Goal: Information Seeking & Learning: Learn about a topic

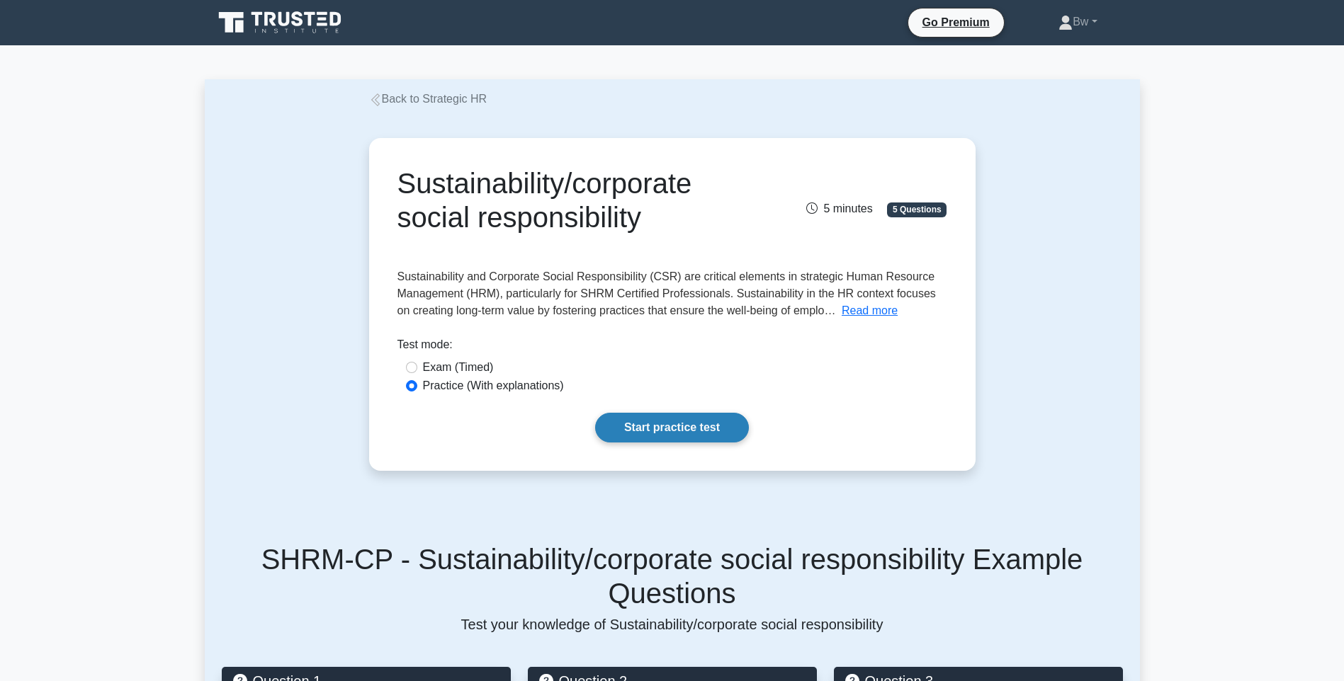
click at [654, 432] on link "Start practice test" at bounding box center [672, 428] width 154 height 30
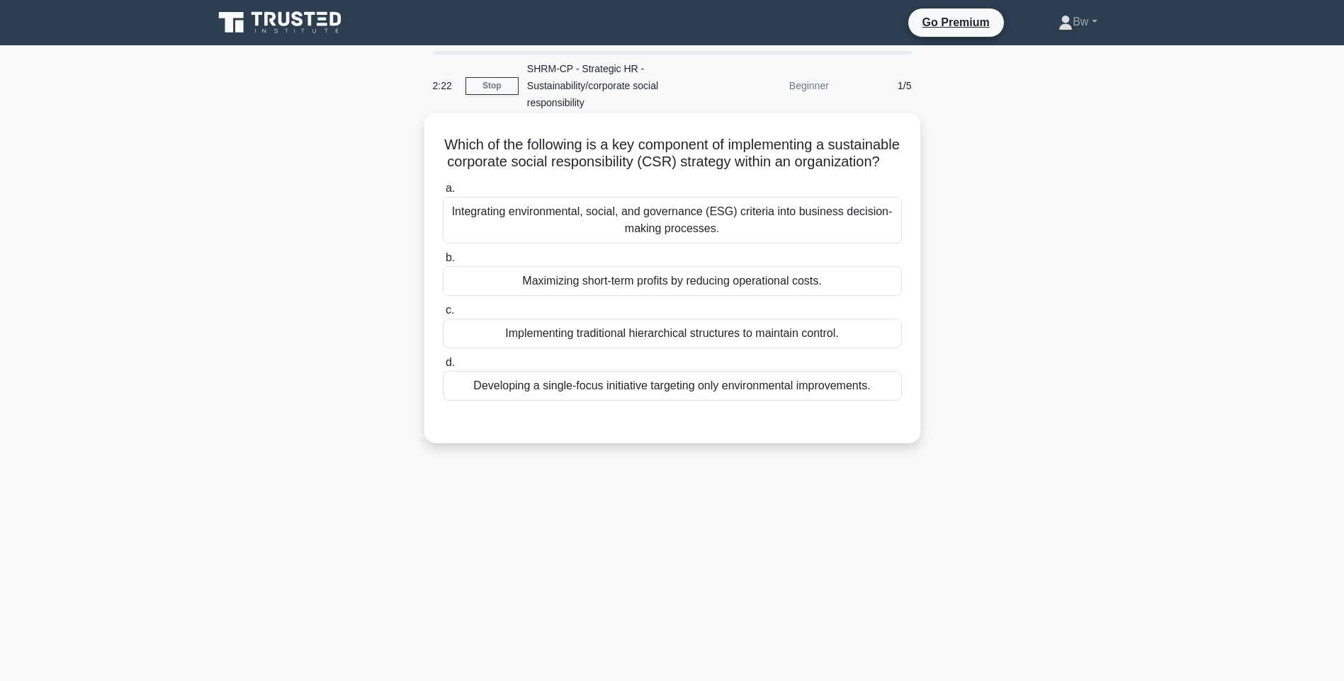
click at [789, 237] on div "Integrating environmental, social, and governance (ESG) criteria into business …" at bounding box center [672, 220] width 459 height 47
click at [443, 193] on input "a. Integrating environmental, social, and governance (ESG) criteria into busine…" at bounding box center [443, 188] width 0 height 9
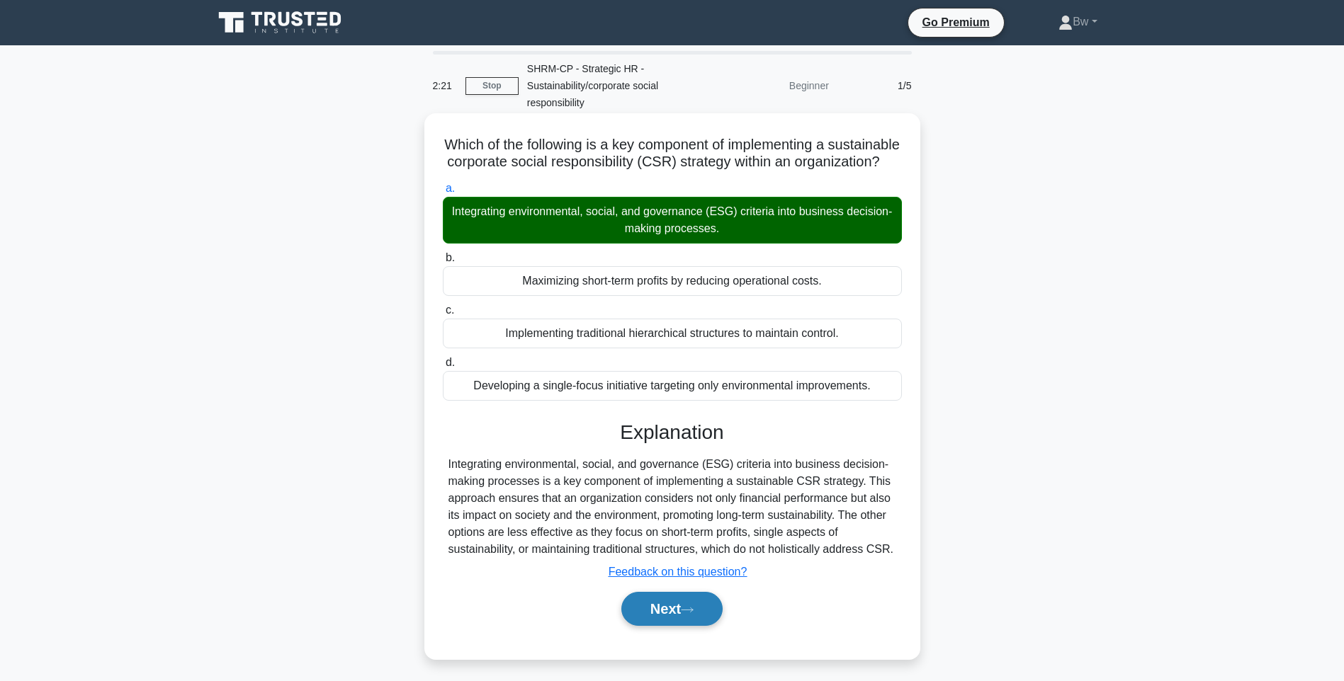
click at [645, 626] on button "Next" at bounding box center [671, 609] width 101 height 34
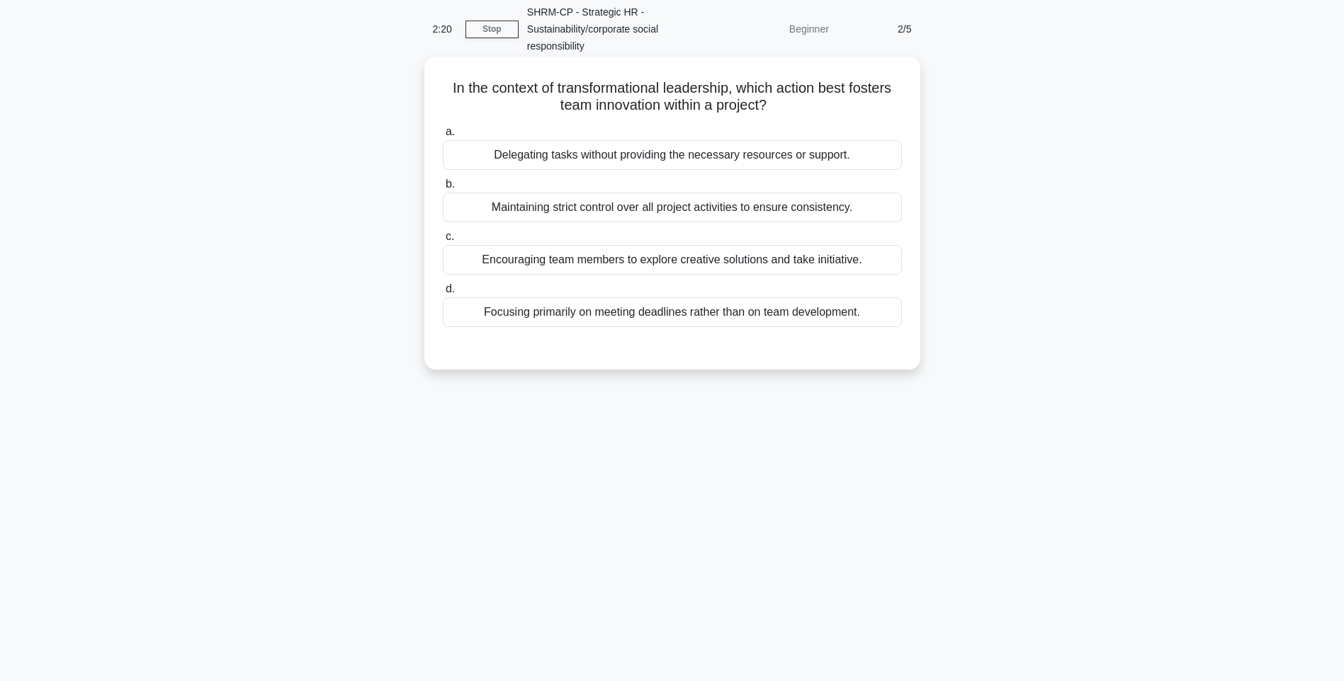
scroll to position [84, 0]
